Goal: Information Seeking & Learning: Learn about a topic

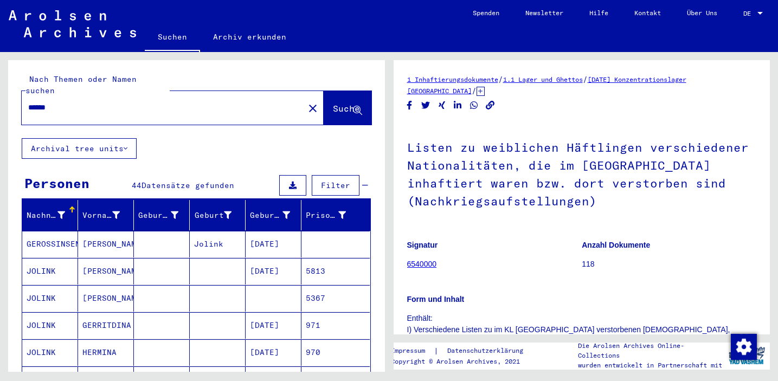
scroll to position [293, 0]
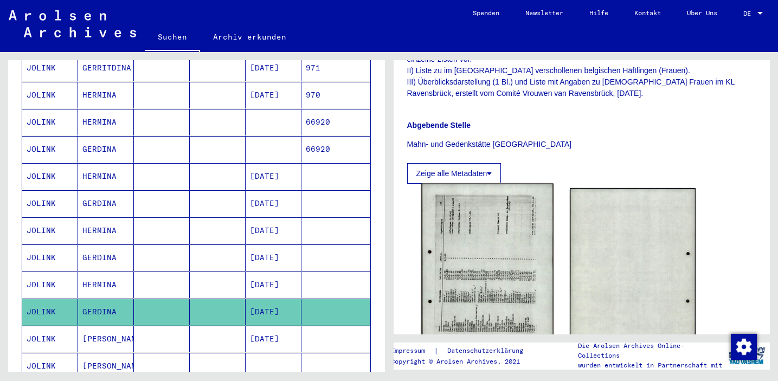
click at [475, 262] on img at bounding box center [487, 276] width 132 height 185
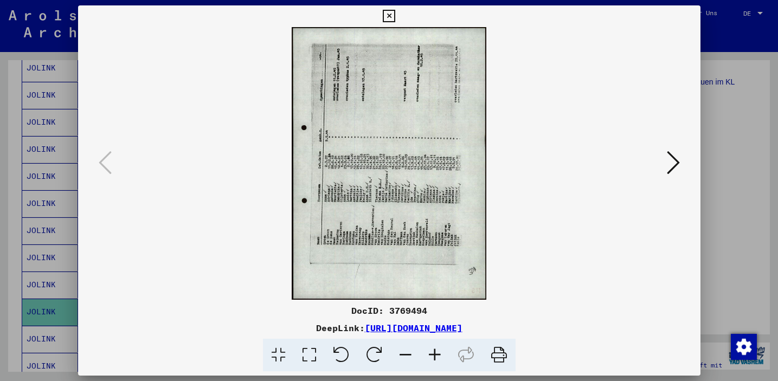
click at [370, 352] on icon at bounding box center [374, 355] width 33 height 33
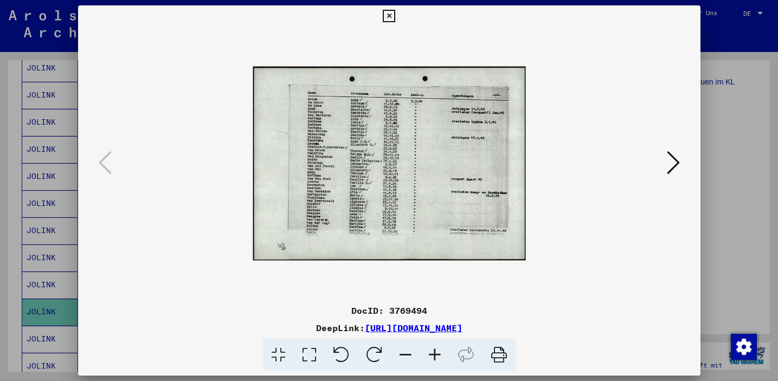
click at [442, 351] on icon at bounding box center [434, 355] width 29 height 33
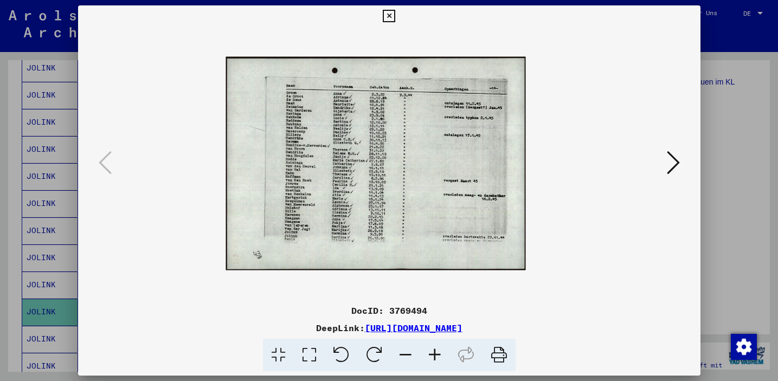
click at [442, 351] on icon at bounding box center [434, 355] width 29 height 33
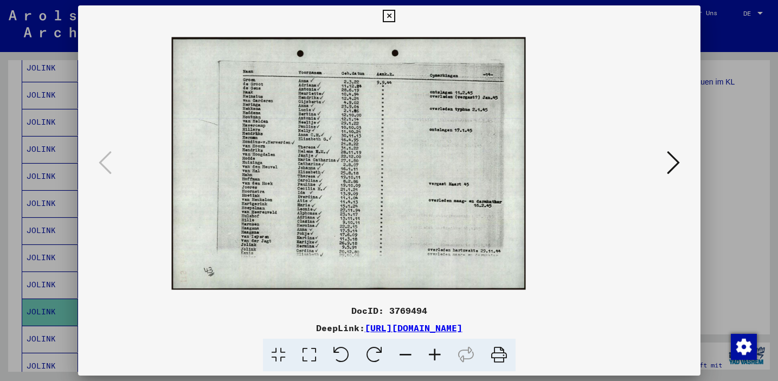
click at [437, 354] on icon at bounding box center [434, 355] width 29 height 33
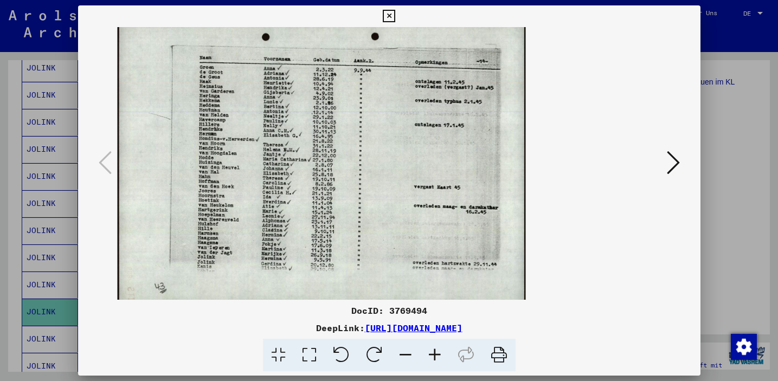
click at [437, 354] on icon at bounding box center [434, 355] width 29 height 33
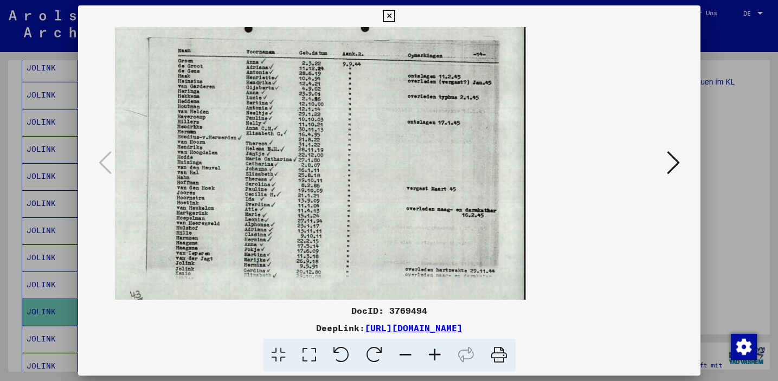
click at [437, 354] on icon at bounding box center [434, 355] width 29 height 33
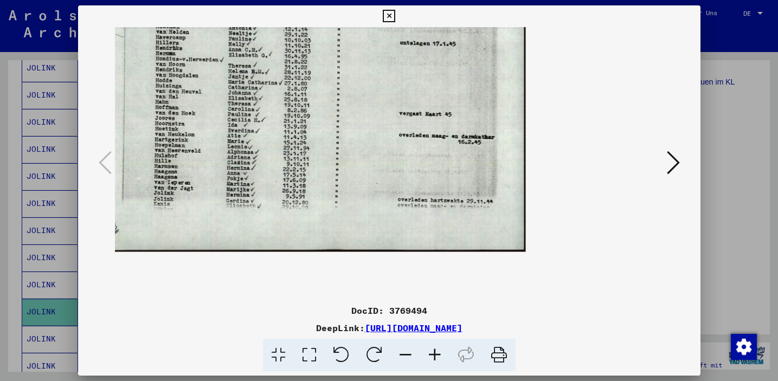
scroll to position [65, 0]
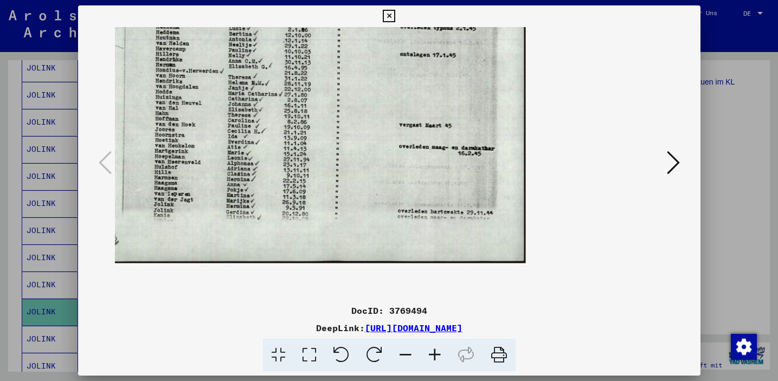
drag, startPoint x: 407, startPoint y: 259, endPoint x: 403, endPoint y: 194, distance: 65.2
click at [403, 194] on img at bounding box center [294, 98] width 463 height 330
click at [432, 353] on icon at bounding box center [434, 355] width 29 height 33
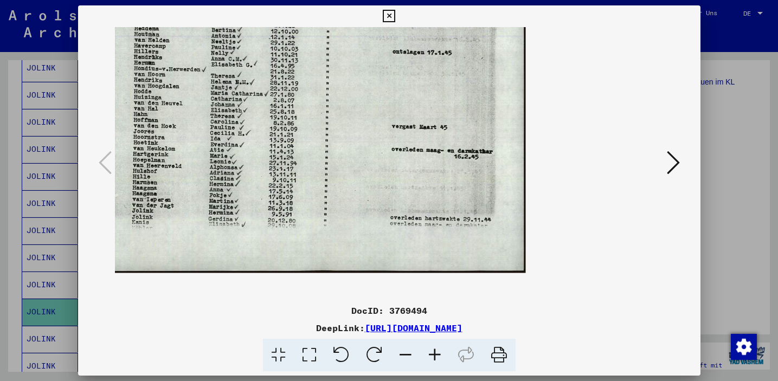
click at [432, 352] on icon at bounding box center [434, 355] width 29 height 33
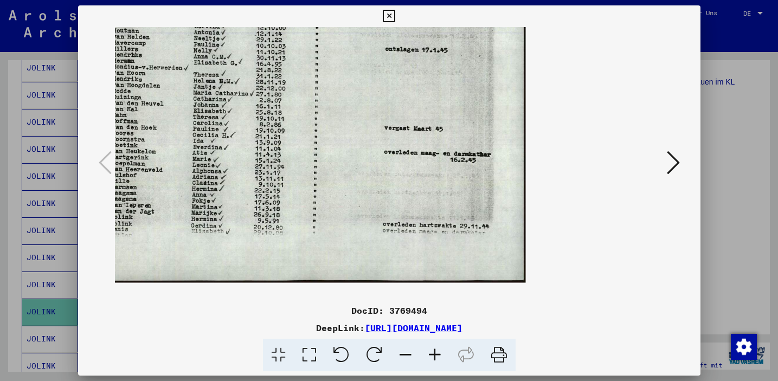
click at [432, 352] on icon at bounding box center [434, 355] width 29 height 33
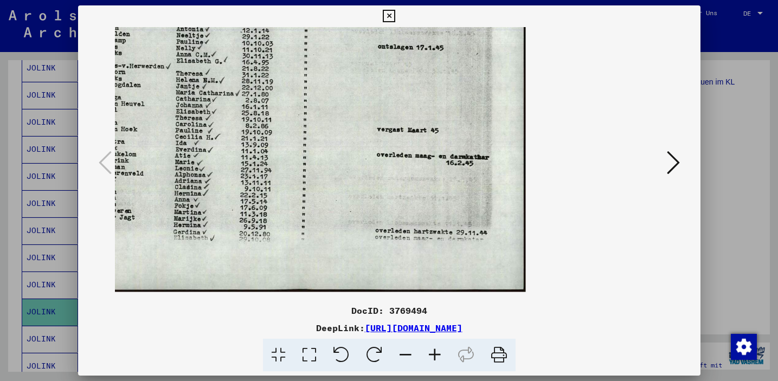
click at [432, 352] on icon at bounding box center [434, 355] width 29 height 33
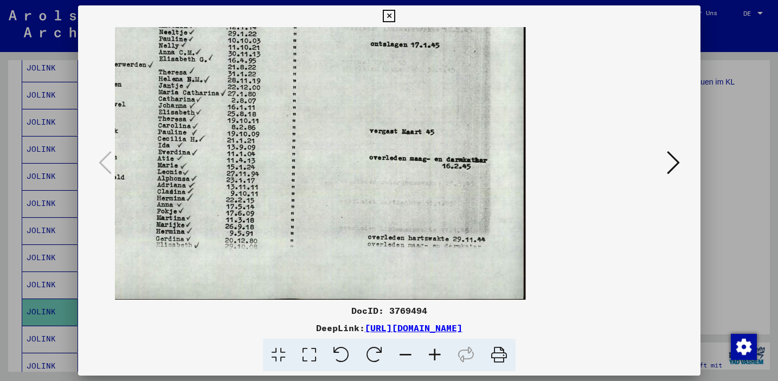
click at [388, 15] on icon at bounding box center [389, 16] width 12 height 13
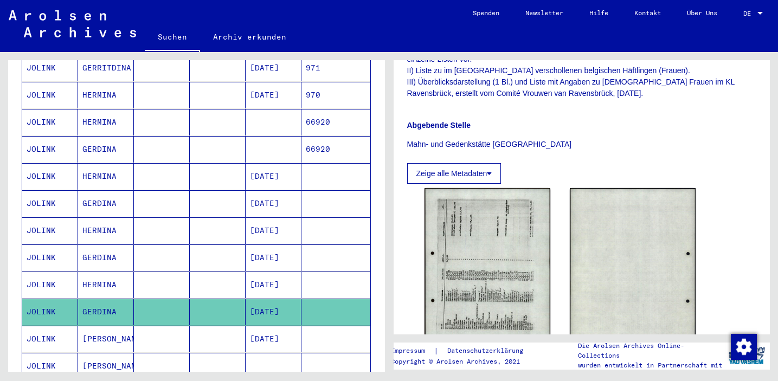
click at [273, 245] on mat-cell "12/20/1880" at bounding box center [274, 258] width 56 height 27
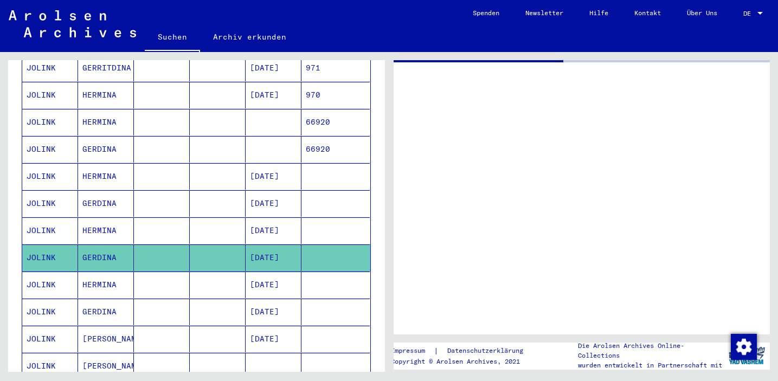
click at [270, 193] on mat-cell "12/20/1880" at bounding box center [274, 203] width 56 height 27
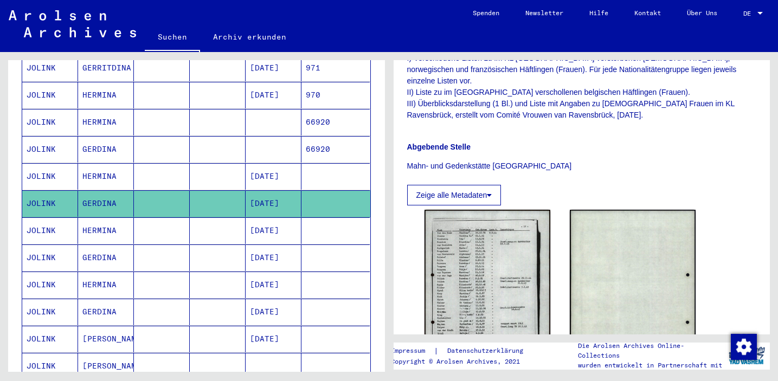
scroll to position [274, 0]
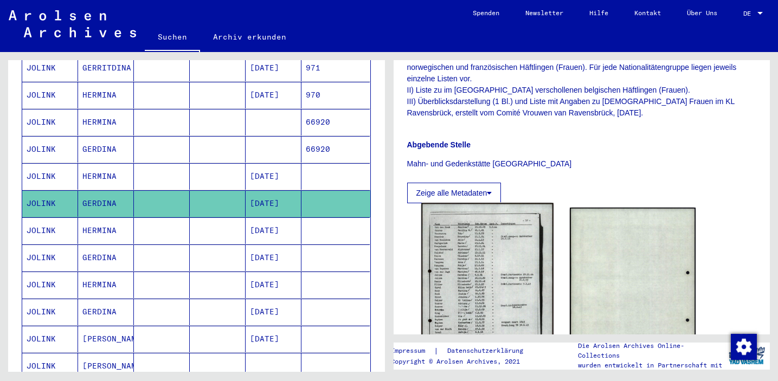
click at [482, 256] on img at bounding box center [487, 296] width 132 height 186
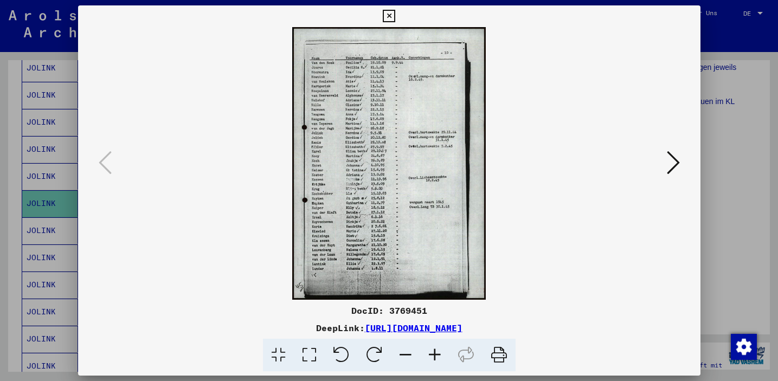
click at [434, 351] on icon at bounding box center [434, 355] width 29 height 33
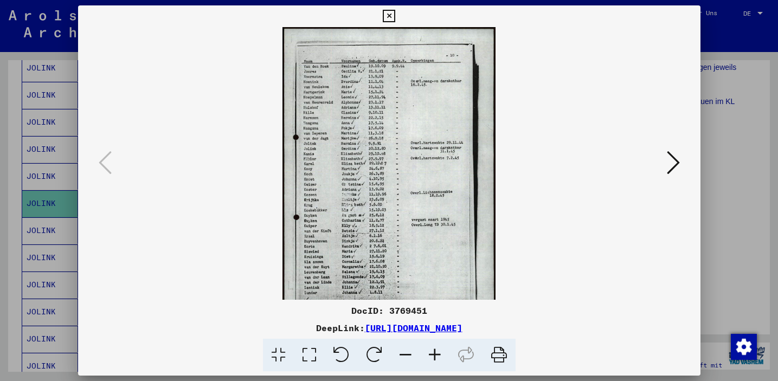
click at [434, 351] on icon at bounding box center [434, 355] width 29 height 33
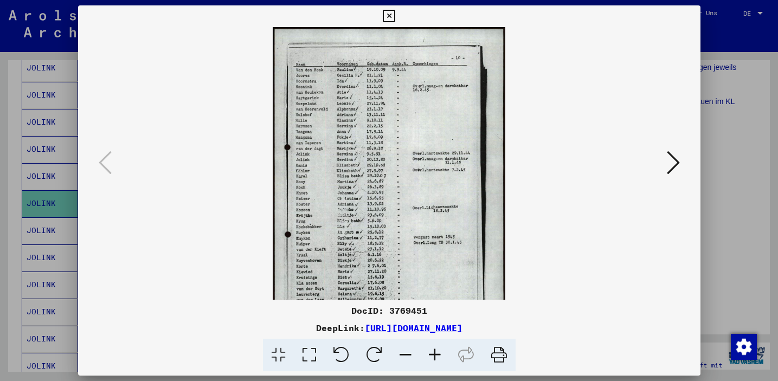
click at [434, 351] on icon at bounding box center [434, 355] width 29 height 33
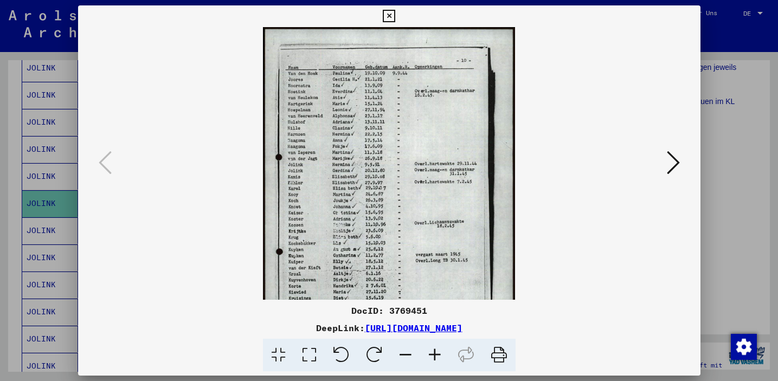
click at [434, 351] on icon at bounding box center [434, 355] width 29 height 33
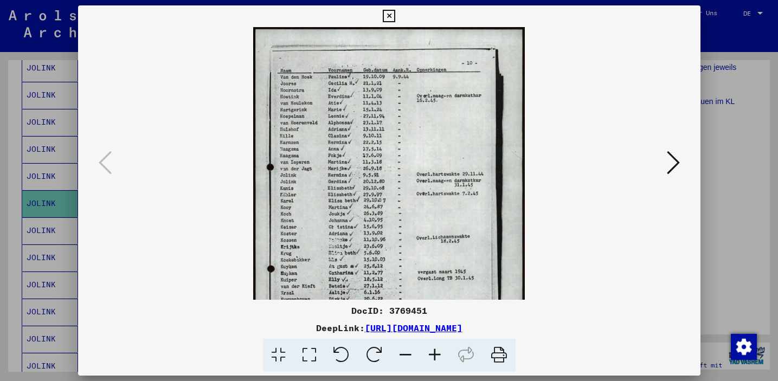
click at [434, 351] on icon at bounding box center [434, 355] width 29 height 33
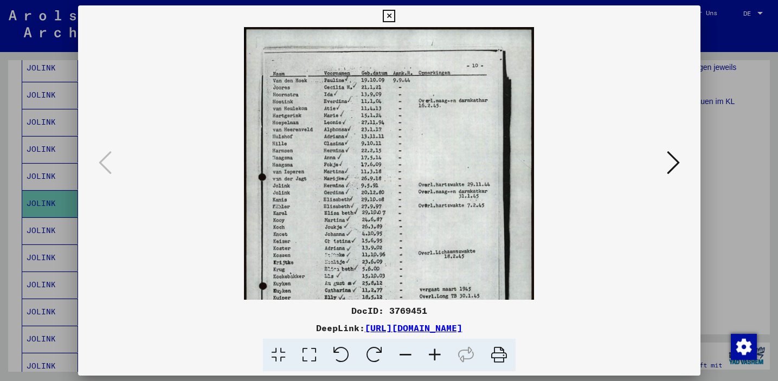
click at [434, 351] on icon at bounding box center [434, 355] width 29 height 33
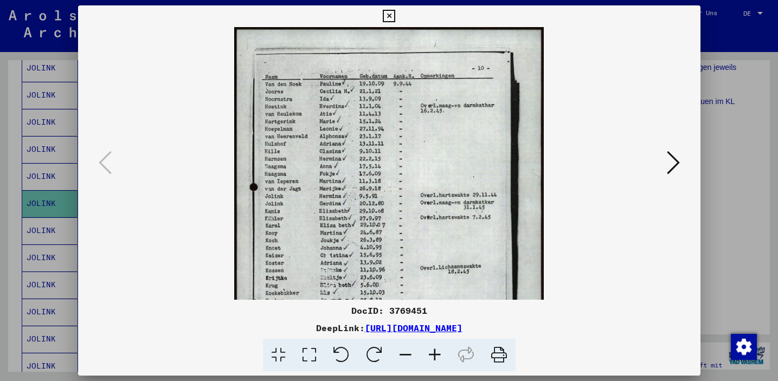
click at [434, 351] on icon at bounding box center [434, 355] width 29 height 33
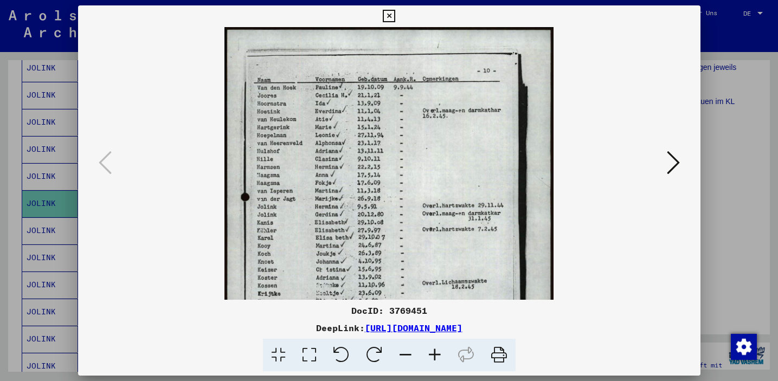
click at [434, 351] on icon at bounding box center [434, 355] width 29 height 33
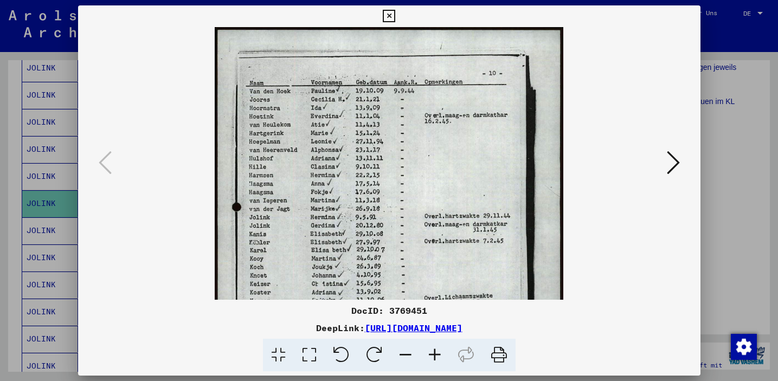
click at [434, 351] on icon at bounding box center [434, 355] width 29 height 33
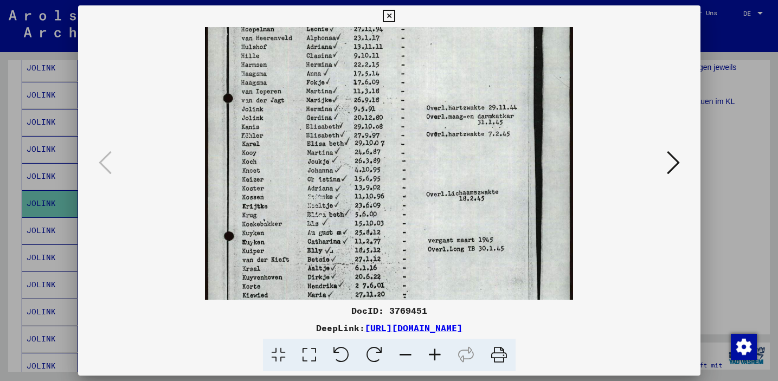
scroll to position [129, 0]
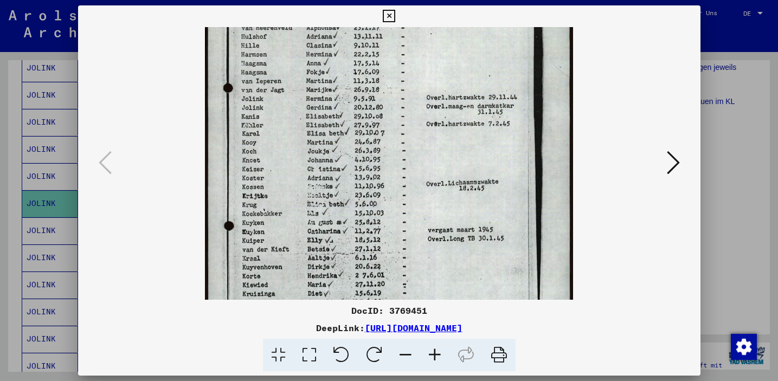
drag, startPoint x: 441, startPoint y: 275, endPoint x: 436, endPoint y: 146, distance: 129.2
click at [436, 146] on img at bounding box center [389, 156] width 368 height 517
click at [393, 16] on icon at bounding box center [389, 16] width 12 height 13
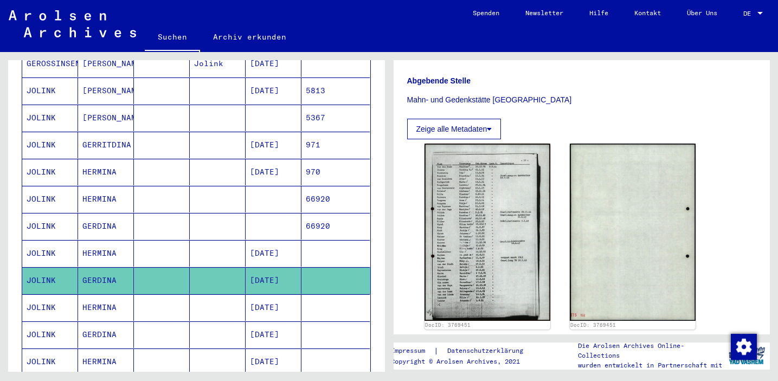
scroll to position [178, 0]
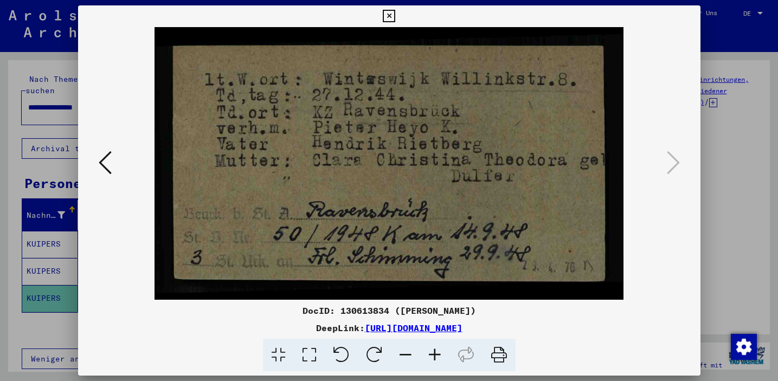
click at [390, 14] on icon at bounding box center [389, 16] width 12 height 13
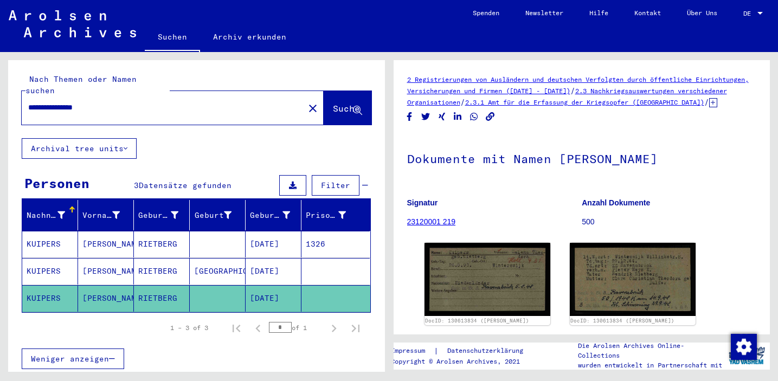
click at [271, 258] on mat-cell "[DATE]" at bounding box center [274, 271] width 56 height 27
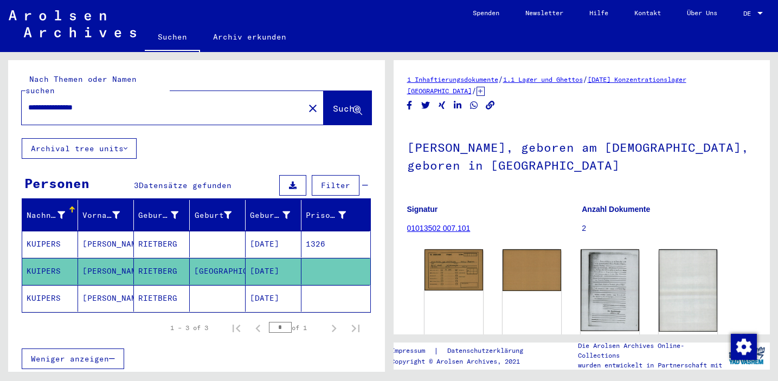
click at [277, 231] on mat-cell "[DATE]" at bounding box center [274, 244] width 56 height 27
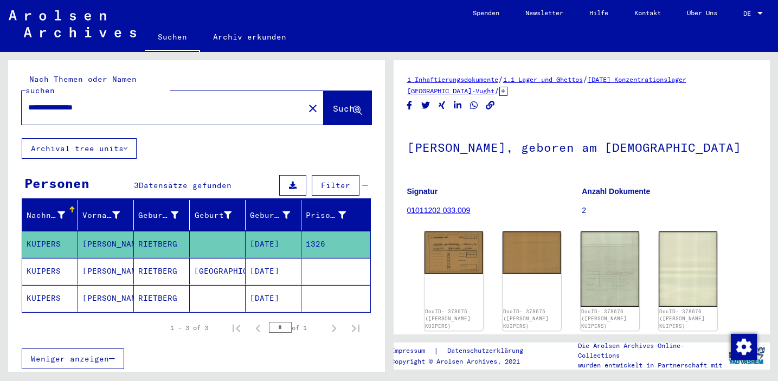
click at [270, 262] on mat-cell "[DATE]" at bounding box center [274, 271] width 56 height 27
